Goal: Obtain resource: Obtain resource

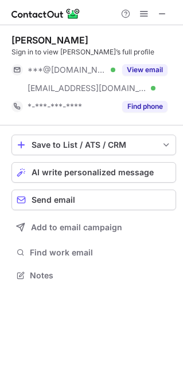
scroll to position [267, 183]
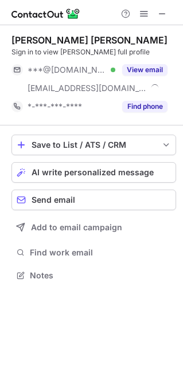
scroll to position [267, 183]
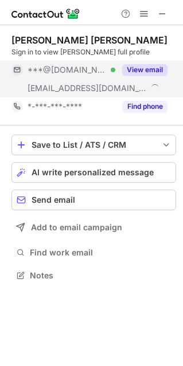
click at [74, 68] on span "***@outlook.com" at bounding box center [66, 70] width 79 height 10
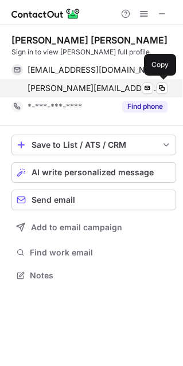
click at [94, 88] on span "dominique@ensightpartners.com" at bounding box center [92, 88] width 131 height 10
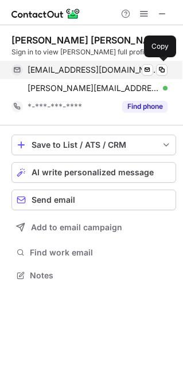
click at [105, 68] on span "dominiqueburrell@outlook.com" at bounding box center [92, 70] width 131 height 10
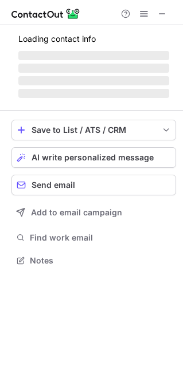
scroll to position [303, 183]
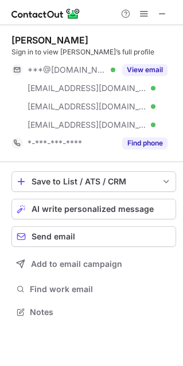
click at [67, 66] on span "***@gmail.com" at bounding box center [66, 70] width 79 height 10
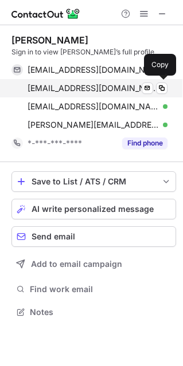
click at [74, 83] on span "christines1764@angelfire.com" at bounding box center [92, 88] width 131 height 10
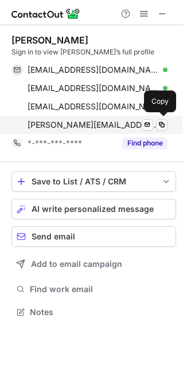
click at [76, 124] on span "christine@ruckusroots.org" at bounding box center [92, 125] width 131 height 10
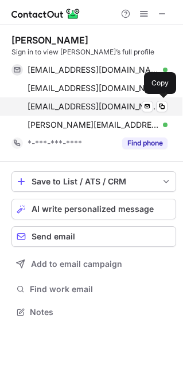
drag, startPoint x: 108, startPoint y: 104, endPoint x: 26, endPoint y: 87, distance: 84.2
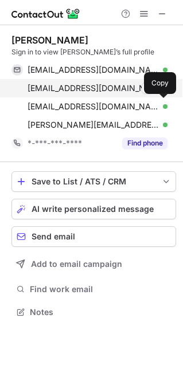
click at [108, 104] on span "christinespehar@worldnet.att.net" at bounding box center [92, 106] width 131 height 10
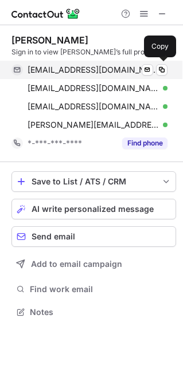
drag, startPoint x: 81, startPoint y: 72, endPoint x: 74, endPoint y: 70, distance: 7.1
click at [81, 72] on span "christinespehar@gmail.com" at bounding box center [92, 70] width 131 height 10
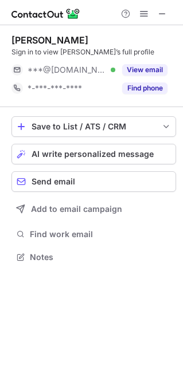
scroll to position [6, 6]
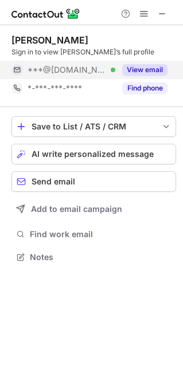
click at [77, 69] on span "***@[DOMAIN_NAME]" at bounding box center [66, 70] width 79 height 10
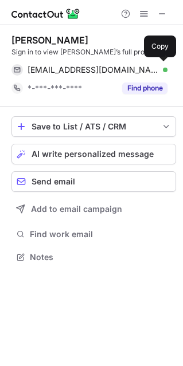
click at [77, 69] on span "[EMAIL_ADDRESS][DOMAIN_NAME]" at bounding box center [92, 70] width 131 height 10
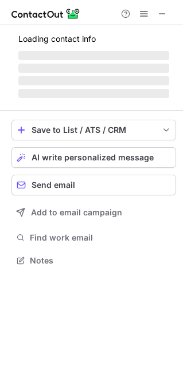
scroll to position [267, 183]
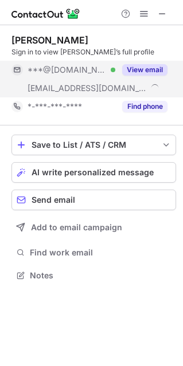
click at [64, 78] on div "***@gmail.com Verified" at bounding box center [63, 70] width 104 height 18
click at [75, 73] on span "***@gmail.com" at bounding box center [66, 70] width 79 height 10
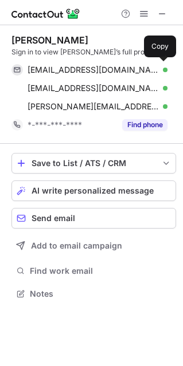
scroll to position [285, 183]
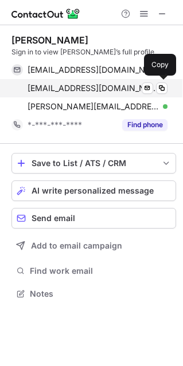
click at [84, 92] on span "katyrobinson47@gmail.com" at bounding box center [92, 88] width 131 height 10
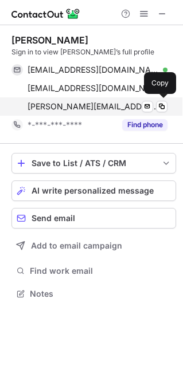
click at [69, 104] on span "katy@zc-sustainability.com" at bounding box center [92, 106] width 131 height 10
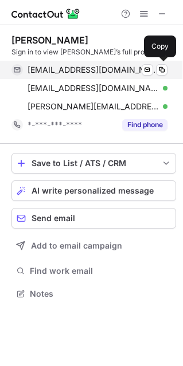
drag, startPoint x: 59, startPoint y: 67, endPoint x: 8, endPoint y: 72, distance: 51.1
click at [60, 67] on span "katyrobinson@gmail.com" at bounding box center [92, 70] width 131 height 10
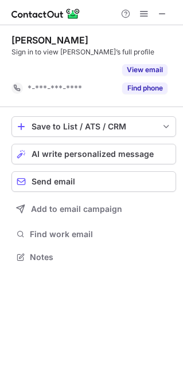
scroll to position [230, 183]
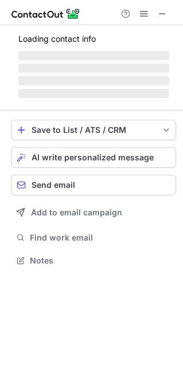
scroll to position [6, 6]
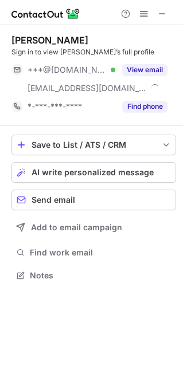
scroll to position [267, 183]
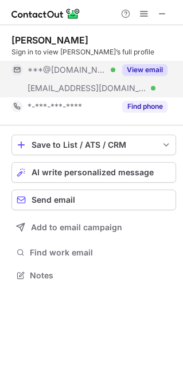
click at [64, 77] on div "***@yahoo.com Verified" at bounding box center [63, 70] width 104 height 18
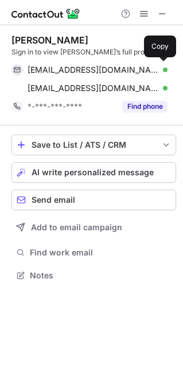
click at [74, 71] on span "nuriaort12@yahoo.com" at bounding box center [92, 70] width 131 height 10
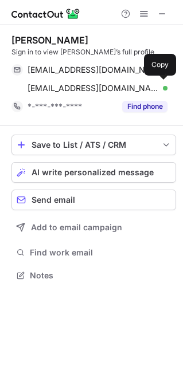
drag, startPoint x: 66, startPoint y: 90, endPoint x: 6, endPoint y: 98, distance: 60.7
click at [66, 90] on span "nortiz@valleyforge.com" at bounding box center [92, 88] width 131 height 10
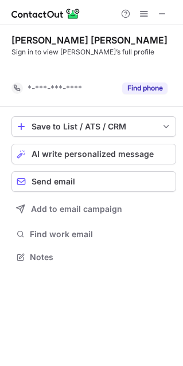
scroll to position [230, 183]
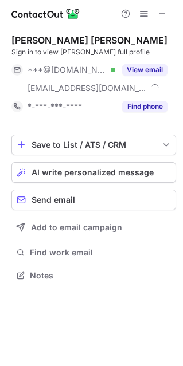
scroll to position [267, 183]
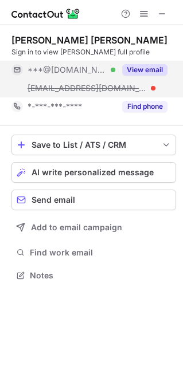
click at [73, 73] on span "***@gmail.com" at bounding box center [66, 70] width 79 height 10
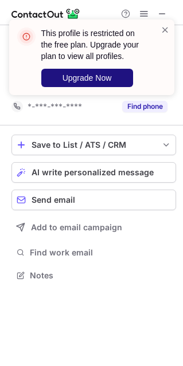
click at [89, 78] on span "Upgrade Now" at bounding box center [86, 77] width 49 height 9
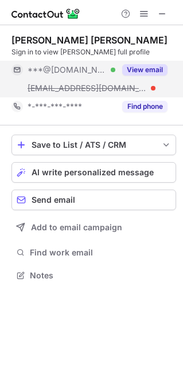
click at [61, 66] on span "***@gmail.com" at bounding box center [66, 70] width 79 height 10
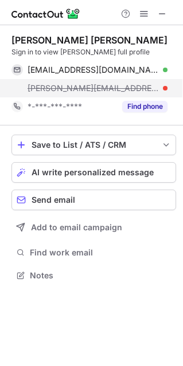
click at [69, 85] on span "ching@selfcrypto.io" at bounding box center [92, 88] width 131 height 10
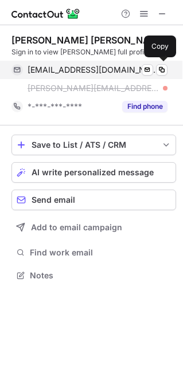
click at [50, 70] on span "kinoko477@gmail.com" at bounding box center [92, 70] width 131 height 10
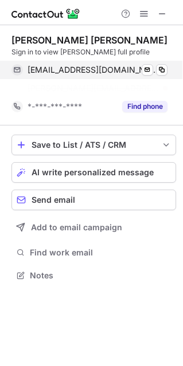
scroll to position [248, 183]
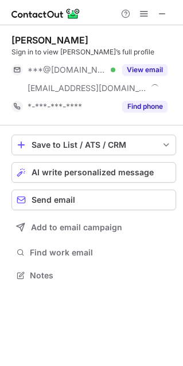
scroll to position [267, 183]
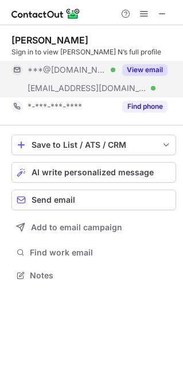
scroll to position [267, 183]
click at [59, 76] on div "***@[DOMAIN_NAME] Verified" at bounding box center [63, 70] width 104 height 18
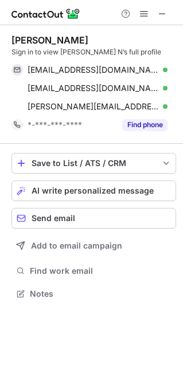
scroll to position [285, 183]
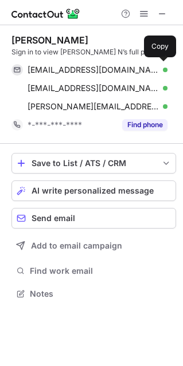
click at [59, 76] on div "[EMAIL_ADDRESS][DOMAIN_NAME] Verified Send email Copy" at bounding box center [89, 70] width 156 height 18
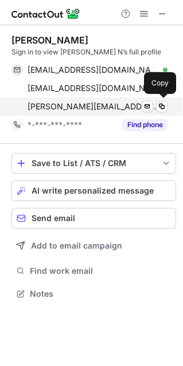
click at [58, 106] on span "[PERSON_NAME][EMAIL_ADDRESS][DOMAIN_NAME]" at bounding box center [92, 106] width 131 height 10
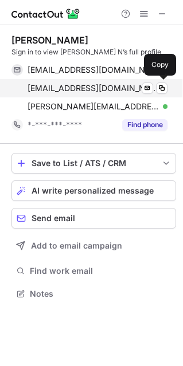
drag, startPoint x: 51, startPoint y: 86, endPoint x: 13, endPoint y: 84, distance: 38.4
click at [52, 86] on span "[EMAIL_ADDRESS][DOMAIN_NAME]" at bounding box center [92, 88] width 131 height 10
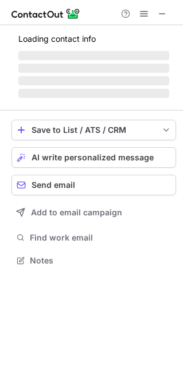
scroll to position [267, 183]
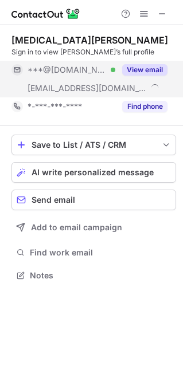
click at [64, 74] on span "***@[DOMAIN_NAME]" at bounding box center [66, 70] width 79 height 10
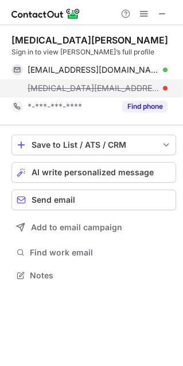
click at [98, 82] on div "[MEDICAL_DATA][EMAIL_ADDRESS][DOMAIN_NAME]" at bounding box center [89, 88] width 156 height 18
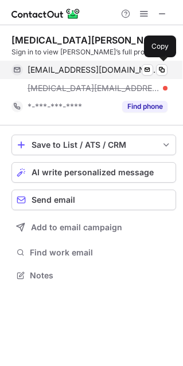
drag, startPoint x: 82, startPoint y: 66, endPoint x: 17, endPoint y: 52, distance: 66.1
click at [82, 66] on span "[EMAIL_ADDRESS][DOMAIN_NAME]" at bounding box center [92, 70] width 131 height 10
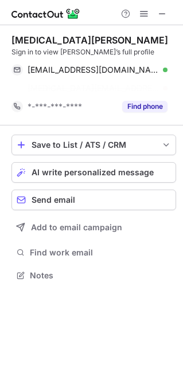
scroll to position [248, 183]
